Goal: Communication & Community: Answer question/provide support

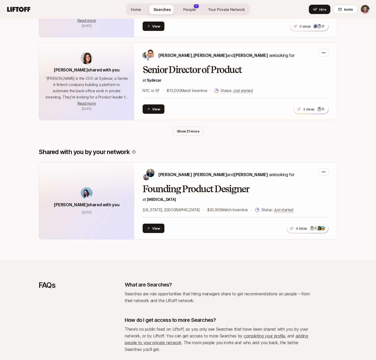
scroll to position [260, 0]
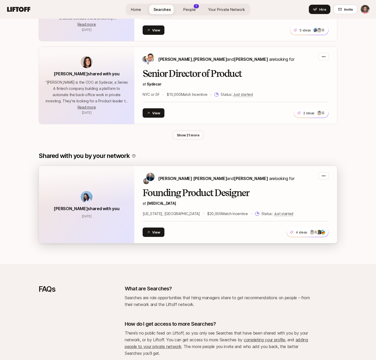
click at [208, 194] on h2 "Founding Product Designer" at bounding box center [236, 193] width 186 height 10
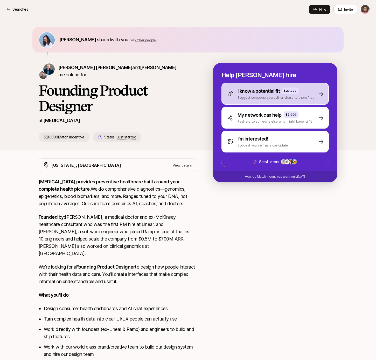
click at [271, 93] on p "I know a potential fit" at bounding box center [259, 90] width 42 height 7
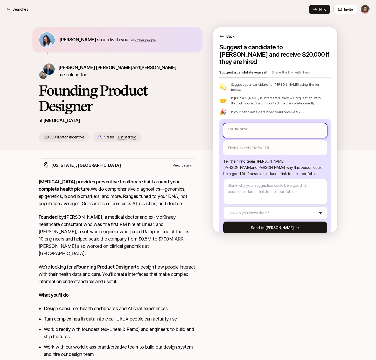
click at [244, 123] on input "text" at bounding box center [276, 130] width 104 height 15
type textarea "x"
type input "A"
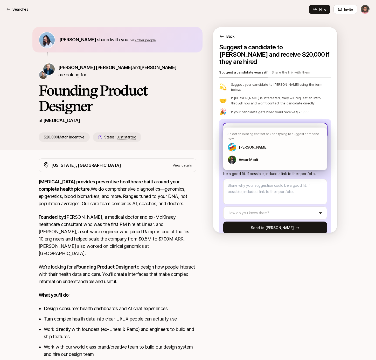
type textarea "x"
type input "An"
type textarea "x"
type input "Ang"
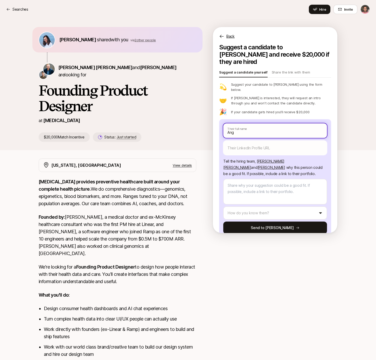
type textarea "x"
type input "Ange"
type textarea "x"
type input "Angel"
type textarea "x"
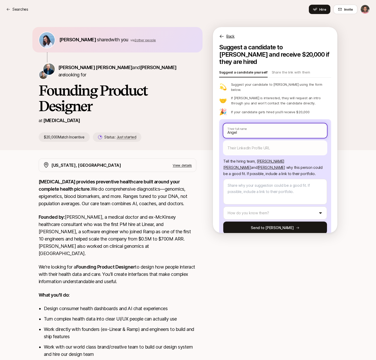
type input "Angeli"
type textarea "x"
type input "[MEDICAL_DATA]"
type textarea "x"
type input "[PERSON_NAME]"
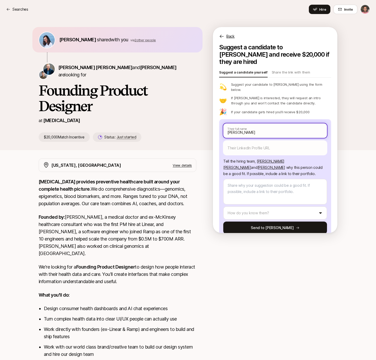
type textarea "x"
type input "Angelique"
type textarea "x"
type input "Angelique"
type textarea "x"
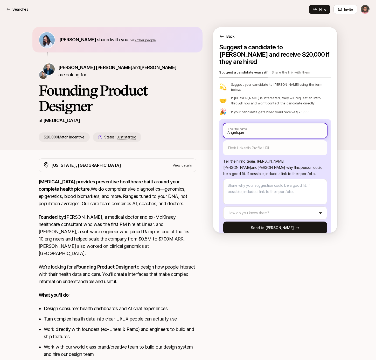
type input "Angelique A"
type textarea "x"
type input "[PERSON_NAME]"
type textarea "x"
type input "Angelique Ale"
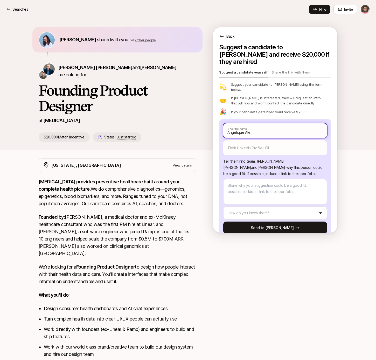
type textarea "x"
type input "[PERSON_NAME] [PERSON_NAME]"
type textarea "x"
type input "[PERSON_NAME]"
type textarea "x"
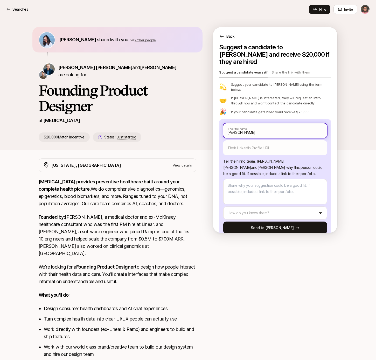
type input "[PERSON_NAME]"
type textarea "x"
type input "[PERSON_NAME]"
type textarea "x"
type input "[PERSON_NAME]"
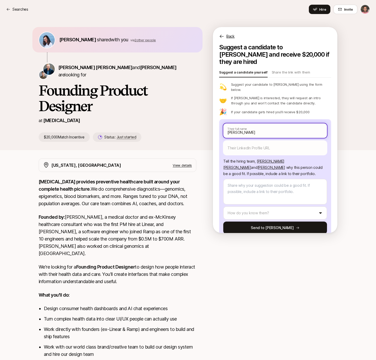
type textarea "x"
type input "[PERSON_NAME]"
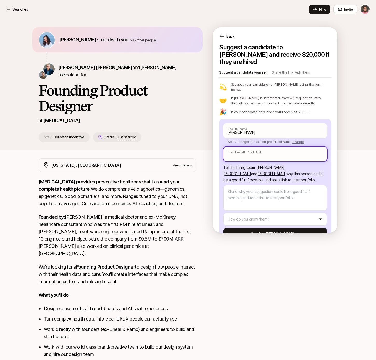
click at [242, 147] on input "text" at bounding box center [276, 154] width 104 height 15
paste input "[URL][DOMAIN_NAME]"
type textarea "x"
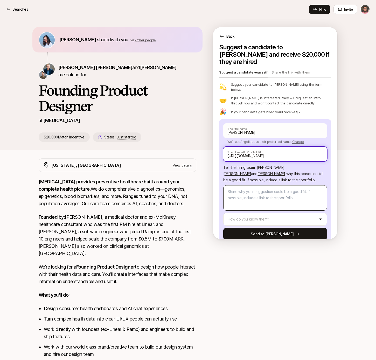
type input "[URL][DOMAIN_NAME]"
click at [250, 185] on textarea at bounding box center [276, 197] width 104 height 25
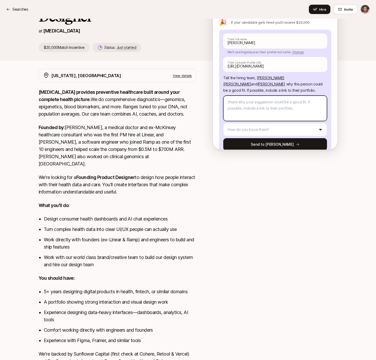
scroll to position [112, 0]
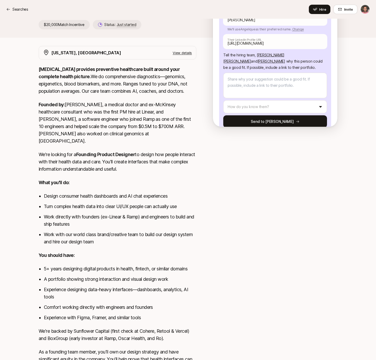
click at [83, 160] on p "We're looking for a Founding Product Designer to design how people interact wit…" at bounding box center [118, 162] width 158 height 22
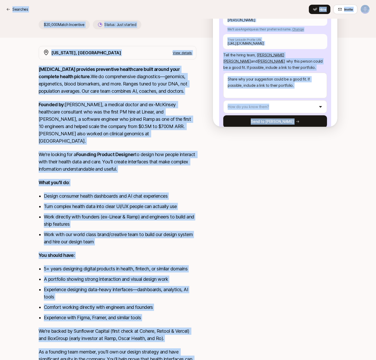
copy div "Loremips Dolo Sitame Con Adip elitse doei tem inc 7 utlab etdolo Magna Aliquae …"
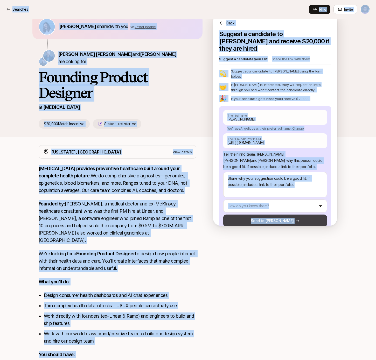
scroll to position [9, 0]
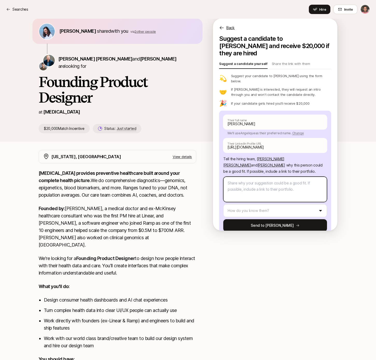
click at [258, 178] on textarea at bounding box center [276, 189] width 104 height 25
drag, startPoint x: 234, startPoint y: 172, endPoint x: 264, endPoint y: 173, distance: 30.4
click at [264, 177] on textarea at bounding box center [276, 189] width 104 height 25
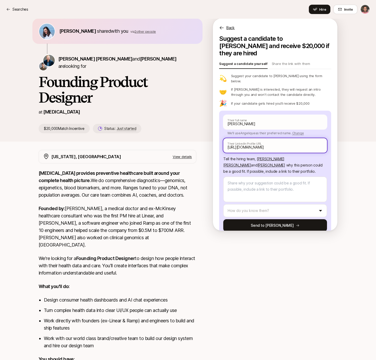
click at [267, 138] on input "[URL][DOMAIN_NAME]" at bounding box center [276, 145] width 104 height 15
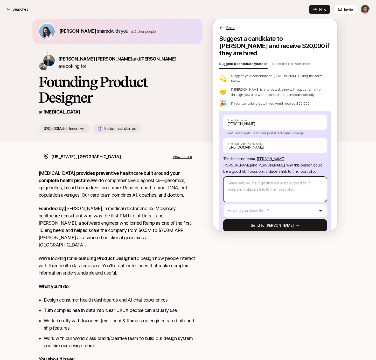
click at [246, 177] on textarea at bounding box center [276, 189] width 104 height 25
paste textarea "Angelique would be an excellent fit for [MEDICAL_DATA]. She has 15+ years in pr…"
type textarea "x"
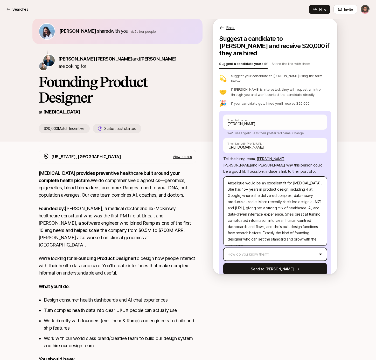
type textarea "Angelique would be an excellent fit for [MEDICAL_DATA]. She has 15+ years in pr…"
click at [263, 242] on html "Searches Searches Hire Invite [PERSON_NAME] shared with you via 2 other people …" at bounding box center [188, 171] width 376 height 360
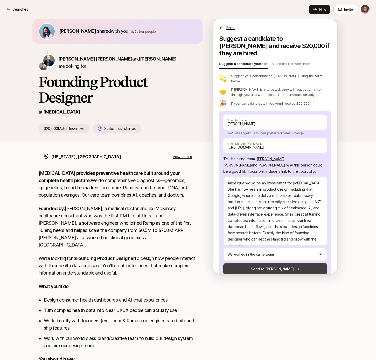
click at [276, 263] on button "Send to [PERSON_NAME]" at bounding box center [276, 269] width 104 height 12
type textarea "x"
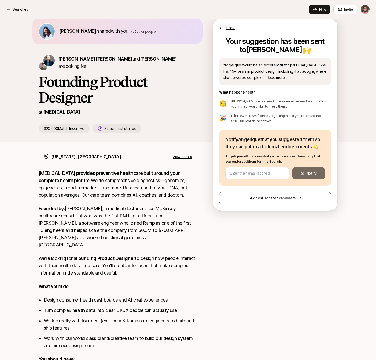
click at [277, 120] on p "If [PERSON_NAME] ends up getting hired you'll receive the $20,000 Match Incenti…" at bounding box center [281, 118] width 100 height 10
click at [245, 173] on input "email" at bounding box center [257, 173] width 55 height 6
paste input "[EMAIL_ADDRESS][DOMAIN_NAME]"
type input "[EMAIL_ADDRESS][DOMAIN_NAME]"
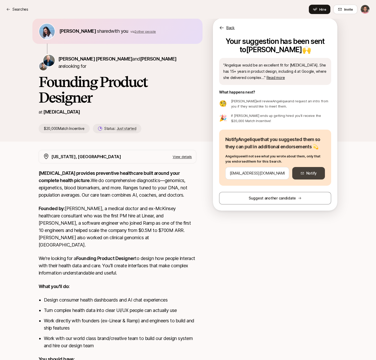
click at [311, 174] on button "Notify" at bounding box center [309, 173] width 33 height 12
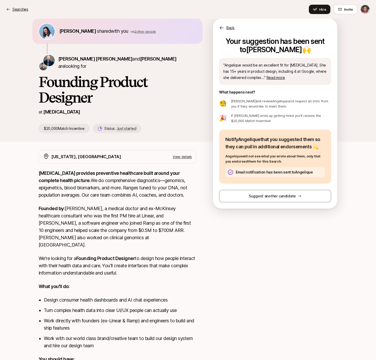
click at [10, 9] on icon at bounding box center [8, 9] width 4 height 4
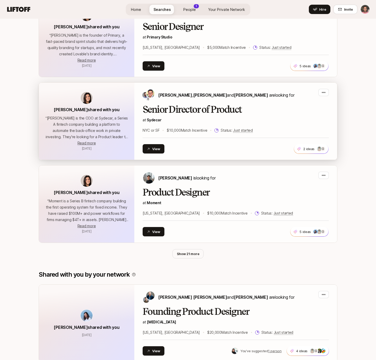
scroll to position [123, 0]
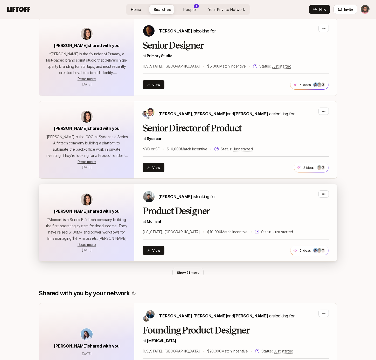
click at [182, 213] on h2 "Product Designer" at bounding box center [236, 211] width 186 height 10
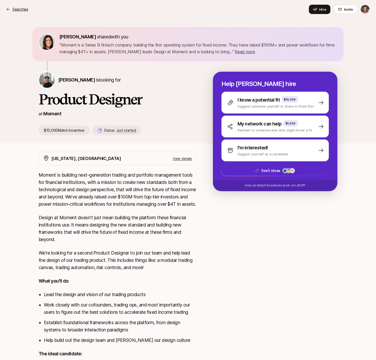
click at [14, 10] on p "Searches" at bounding box center [20, 9] width 16 height 6
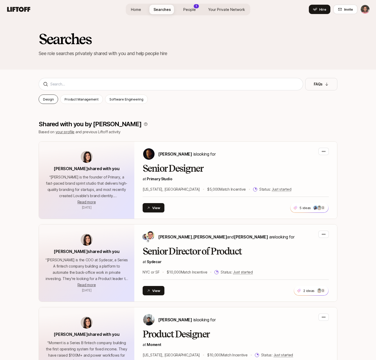
click at [46, 101] on p "Design" at bounding box center [48, 99] width 11 height 5
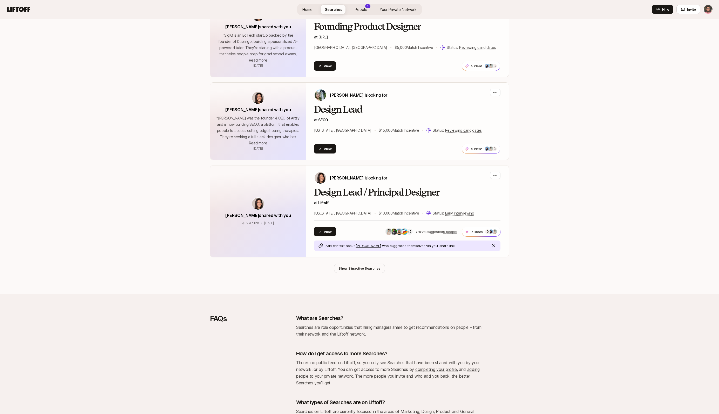
scroll to position [1298, 0]
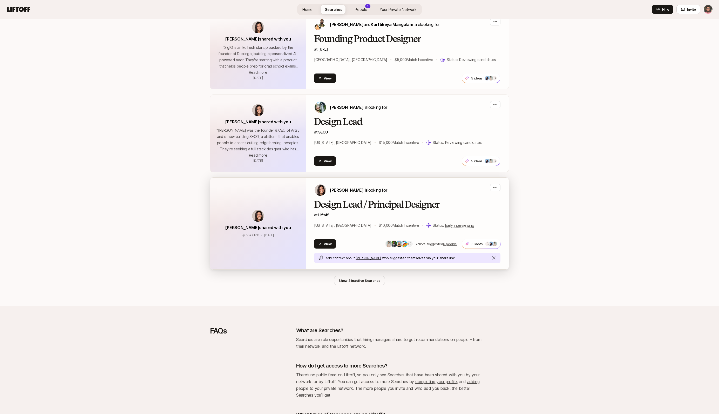
click at [361, 199] on h2 "Design Lead / Principal Designer" at bounding box center [407, 204] width 186 height 10
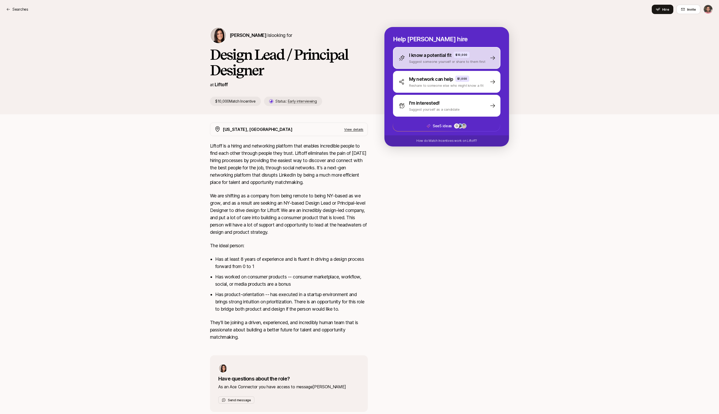
click at [376, 60] on p "Suggest someone yourself or share to them first" at bounding box center [447, 61] width 76 height 5
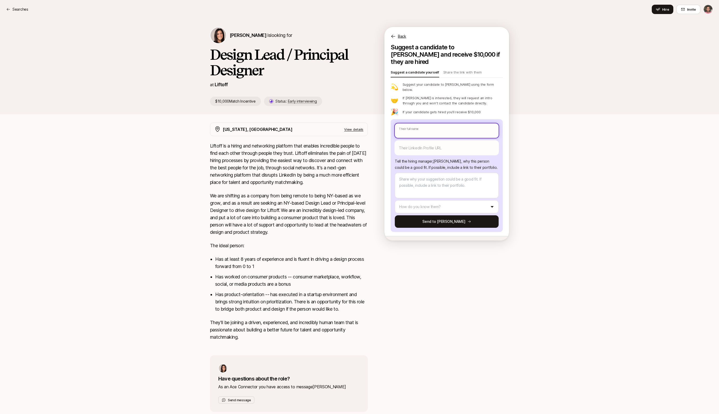
click at [376, 123] on input "text" at bounding box center [447, 130] width 104 height 15
type textarea "x"
type input "A"
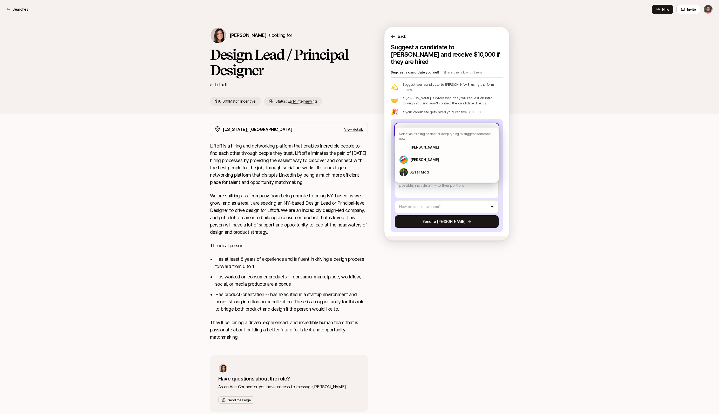
type textarea "x"
type input "An"
type textarea "x"
type input "Ang"
type textarea "x"
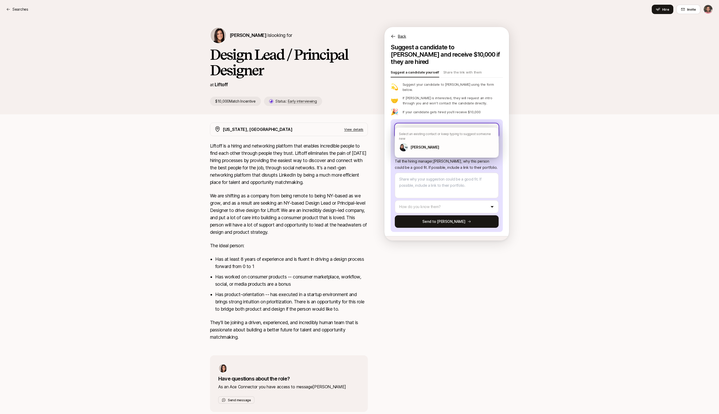
type input "Ange"
type textarea "x"
type input "Angel"
type textarea "x"
type input "Angeli"
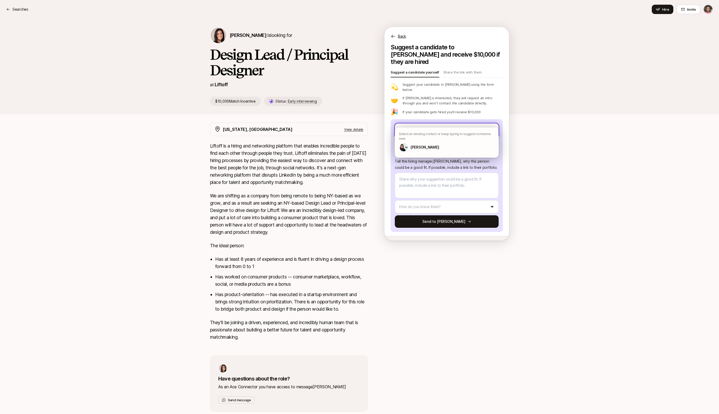
type textarea "x"
type input "[MEDICAL_DATA]"
type textarea "x"
type input "[PERSON_NAME]"
type textarea "x"
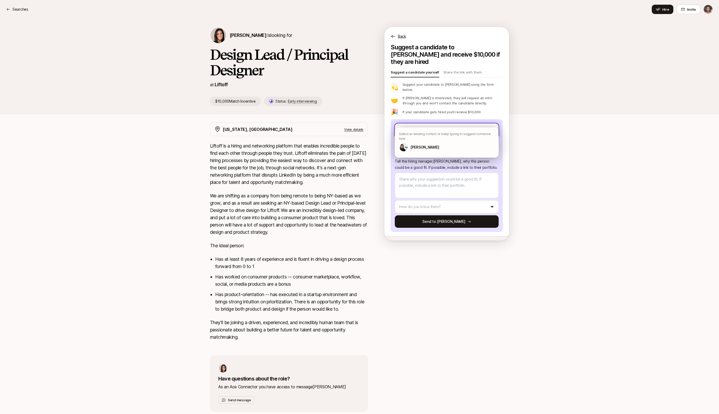
type input "Angelique"
type textarea "x"
type input "Angelique"
click at [376, 144] on p "[PERSON_NAME]" at bounding box center [424, 147] width 29 height 6
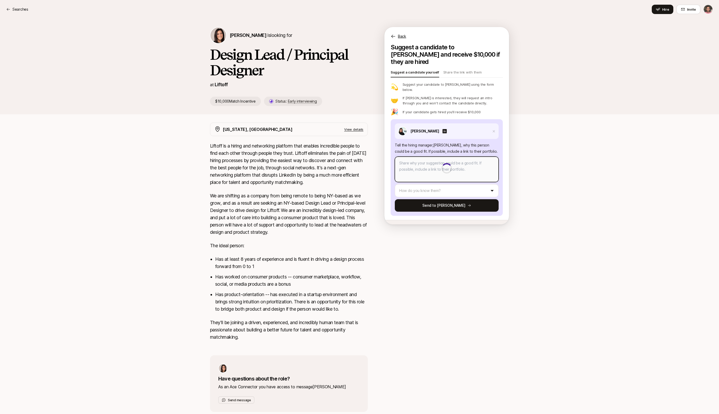
type textarea "x"
type textarea "Angelique would be an excellent fit for [MEDICAL_DATA]. She has 15+ years in pr…"
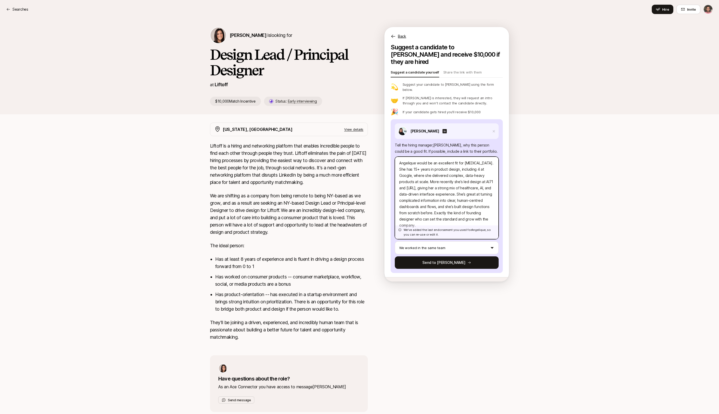
scroll to position [2, 0]
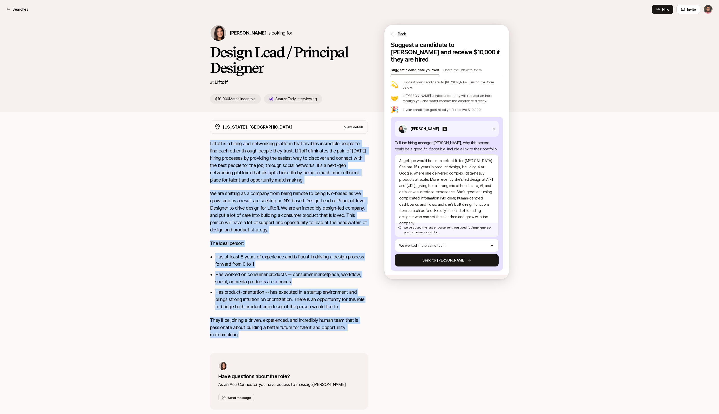
drag, startPoint x: 211, startPoint y: 143, endPoint x: 259, endPoint y: 334, distance: 196.5
click at [259, 334] on div "Liftoff is a hiring and networking platform that enables incredible people to f…" at bounding box center [289, 242] width 158 height 205
copy div "Liftoff is a hiring and networking platform that enables incredible people to f…"
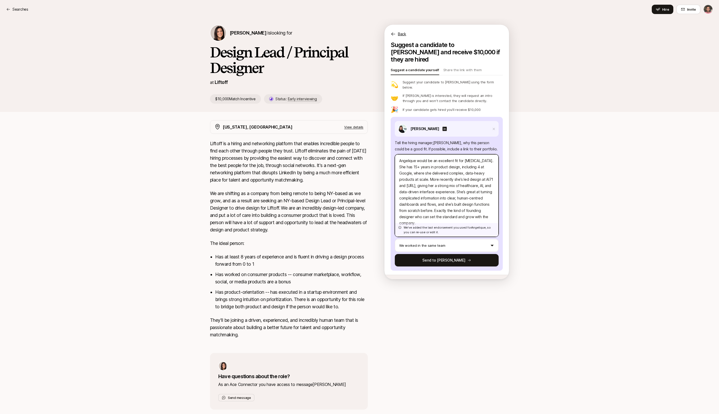
click at [376, 183] on textarea "Angelique would be an excellent fit for [MEDICAL_DATA]. She has 15+ years in pr…" at bounding box center [447, 195] width 104 height 83
paste textarea "is a fantastic fit for Liftoff. She has 15+ years of experience, including 4 at…"
type textarea "x"
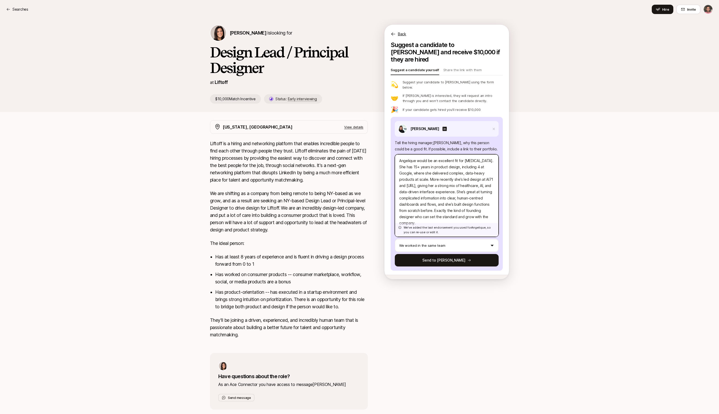
type textarea "Angelique is a fantastic fit for Liftoff. She has 15+ years of experience, incl…"
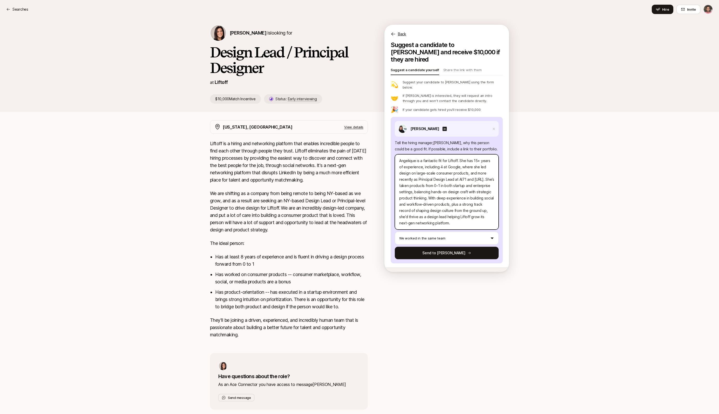
click at [376, 154] on textarea "Angelique is a fantastic fit for Liftoff. She has 15+ years of experience, incl…" at bounding box center [447, 191] width 104 height 75
type textarea "x"
type textarea "Angelique w a fantastic fit for Liftoff. She has 15+ years of experience, inclu…"
type textarea "x"
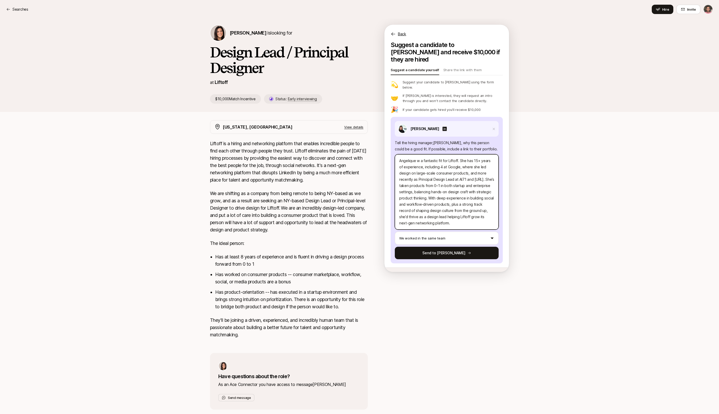
type textarea "Angelique wo a fantastic fit for Liftoff. She has 15+ years of experience, incl…"
type textarea "x"
type textarea "Angelique woi a fantastic fit for Liftoff. She has 15+ years of experience, inc…"
type textarea "x"
type textarea "Angelique wo a fantastic fit for Liftoff. She has 15+ years of experience, incl…"
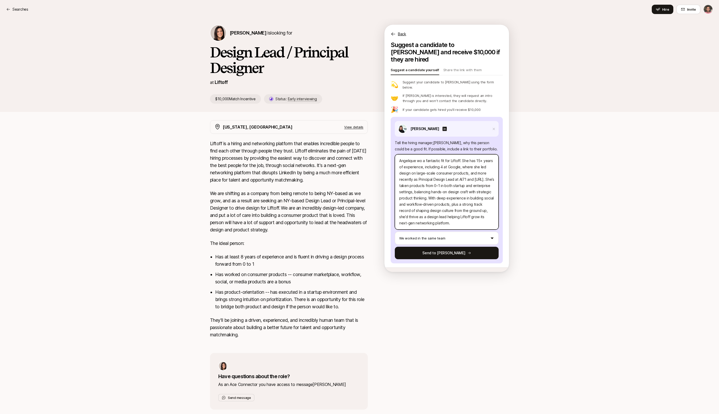
type textarea "x"
type textarea "Angelique w a fantastic fit for Liftoff. She has 15+ years of experience, inclu…"
type textarea "x"
type textarea "[PERSON_NAME] a fantastic fit for Liftoff. She has 15+ years of experience, inc…"
type textarea "x"
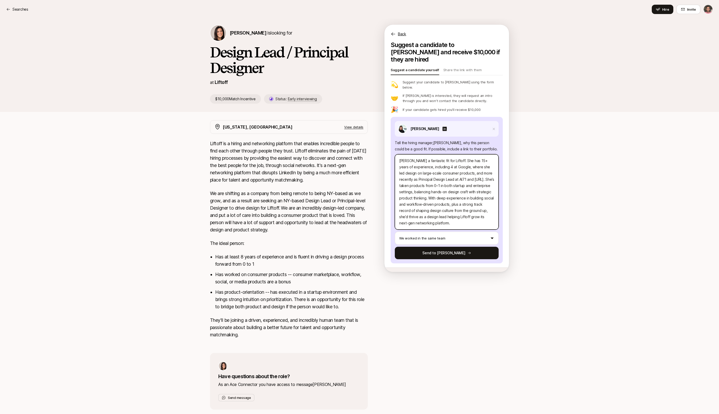
type textarea "[PERSON_NAME] a fantastic fit for Liftoff. She has 15+ years of experience, inc…"
type textarea "x"
type textarea "[PERSON_NAME] a fantastic fit for Liftoff. She has 15+ years of experience, inc…"
type textarea "x"
type textarea "[PERSON_NAME] a fantastic fit for Liftoff. She has 15+ years of experience, inc…"
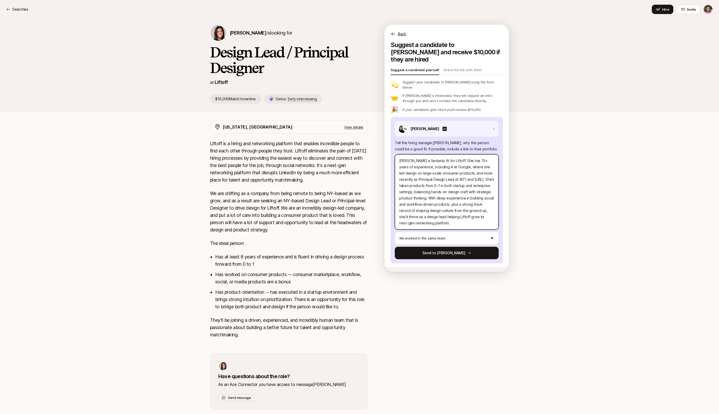
type textarea "x"
type textarea "[PERSON_NAME] a fantastic fit for Liftoff. She has 15+ years of experience, inc…"
type textarea "x"
type textarea "Angelique w a fantastic fit for Liftoff. She has 15+ years of experience, inclu…"
type textarea "x"
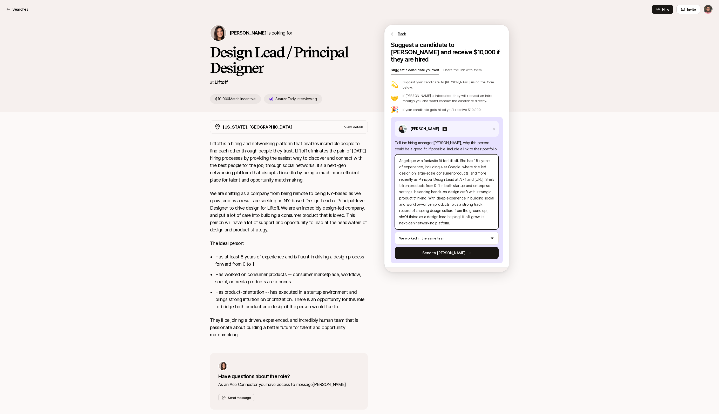
type textarea "Angelique wo a fantastic fit for Liftoff. She has 15+ years of experience, incl…"
type textarea "x"
type textarea "[PERSON_NAME] a fantastic fit for Liftoff. She has 15+ years of experience, inc…"
type textarea "x"
type textarea "[PERSON_NAME] a fantastic fit for Liftoff. She has 15+ years of experience, inc…"
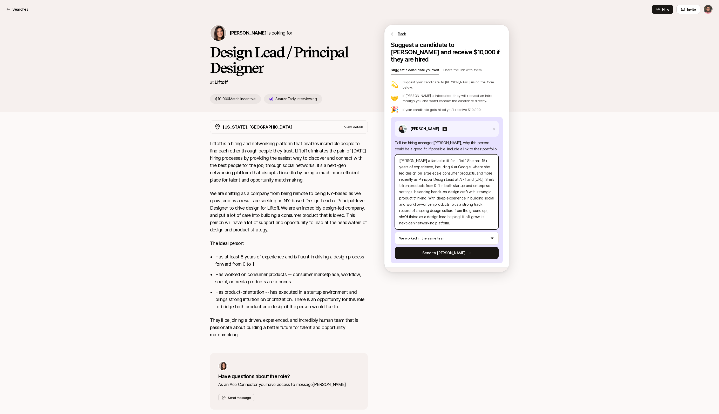
type textarea "x"
type textarea "Angelique would a fantastic fit for Liftoff. She has 15+ years of experience, i…"
type textarea "x"
type textarea "Angelique would a fantastic fit for Liftoff. She has 15+ years of experience, i…"
type textarea "x"
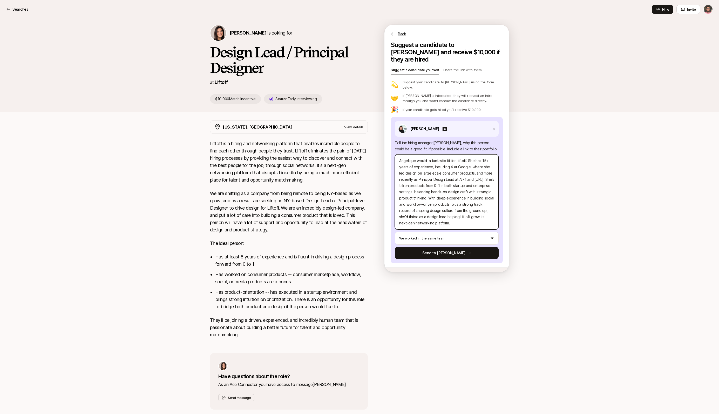
type textarea "Angelique would b a fantastic fit for Liftoff. She has 15+ years of experience,…"
type textarea "x"
type textarea "Angelique would be a fantastic fit for Liftoff. She has 15+ years of experience…"
type textarea "x"
type textarea "Angelique would be a fantastic fit for Liftoff. She has 15+ years of experience…"
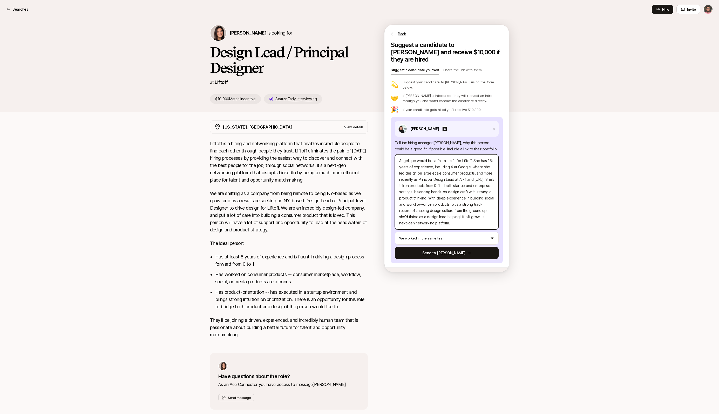
type textarea "x"
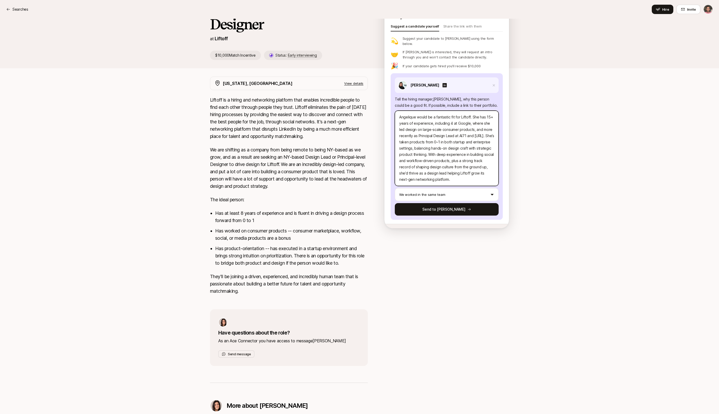
scroll to position [48, 0]
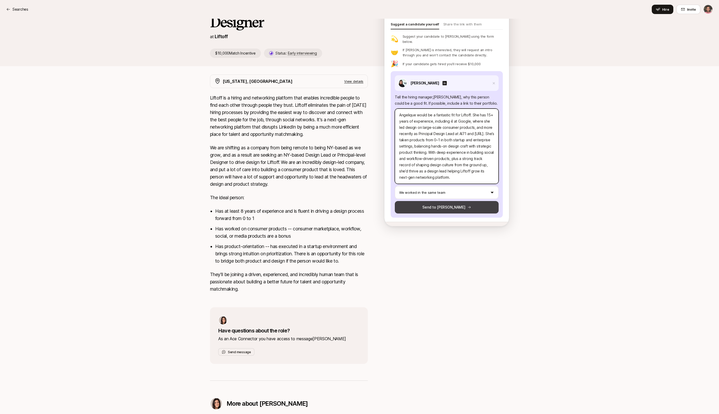
type textarea "Angelique would be a fantastic fit for Liftoff. She has 15+ years of experience…"
click at [376, 201] on button "Send to [PERSON_NAME]" at bounding box center [447, 207] width 104 height 12
type textarea "x"
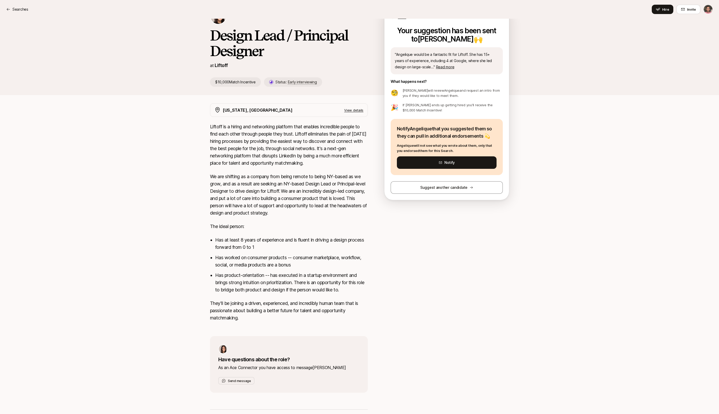
scroll to position [0, 0]
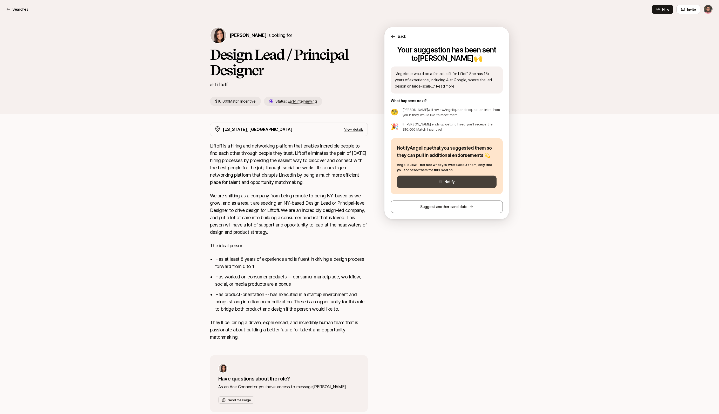
click at [376, 183] on button "Notify" at bounding box center [447, 182] width 100 height 12
click at [15, 9] on p "Searches" at bounding box center [20, 9] width 16 height 6
